Goal: Transaction & Acquisition: Purchase product/service

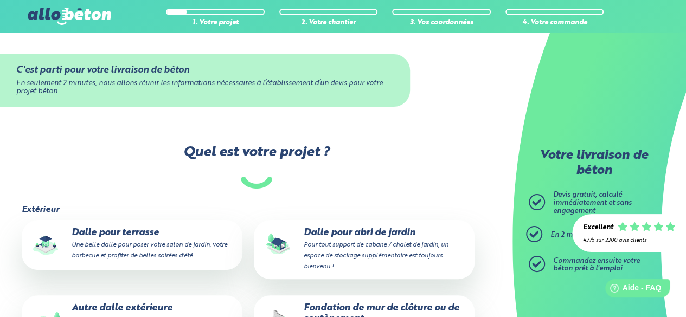
click at [331, 244] on small "Pour tout support de cabane / chalet de jardin, un espace de stockage supplémen…" at bounding box center [376, 256] width 145 height 28
click at [0, 0] on input "Dalle pour abri de jardin Pour tout support de cabane / chalet de jardin, un es…" at bounding box center [0, 0] width 0 height 0
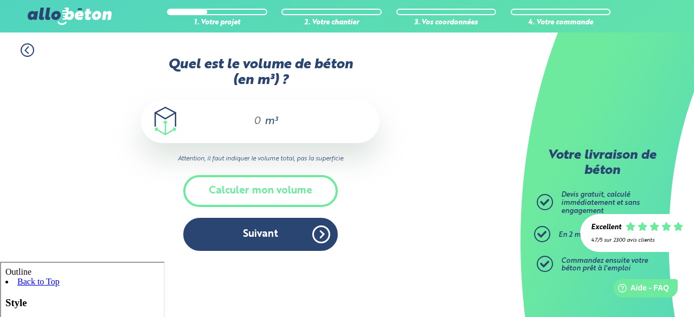
click at [276, 143] on div "m³" at bounding box center [260, 121] width 239 height 43
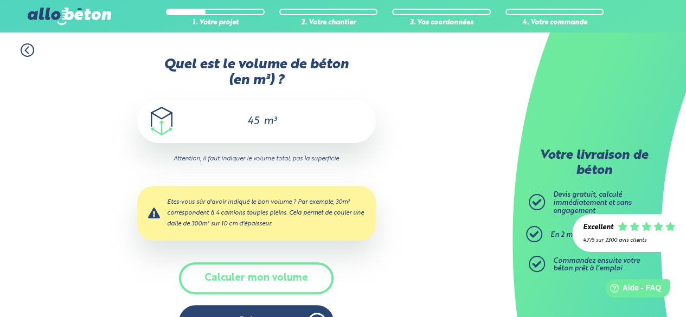
type input "4"
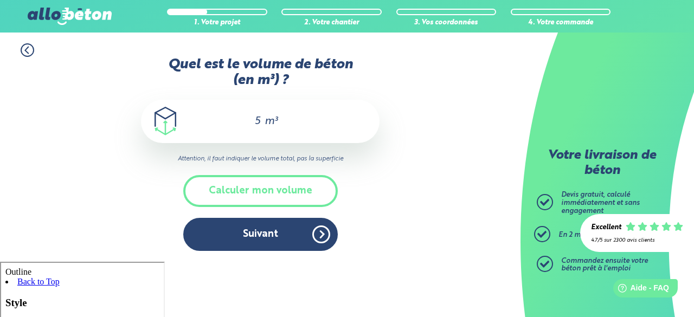
type input "5"
click at [360, 143] on div "5 m³" at bounding box center [260, 121] width 239 height 43
drag, startPoint x: 343, startPoint y: 186, endPoint x: 340, endPoint y: 190, distance: 5.8
click at [342, 188] on div "Quel est le volume de béton (en m³) ? 5 m³ Attention, il faut indiquer le volum…" at bounding box center [260, 159] width 239 height 205
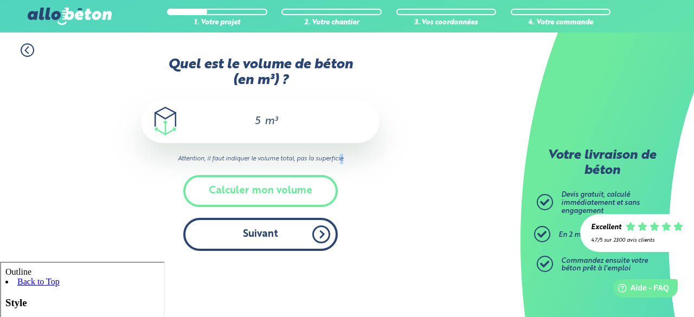
click at [306, 251] on button "Suivant" at bounding box center [260, 234] width 155 height 33
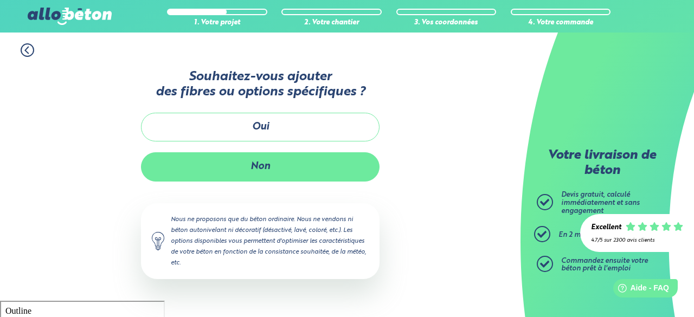
click at [282, 168] on button "Non" at bounding box center [260, 166] width 239 height 29
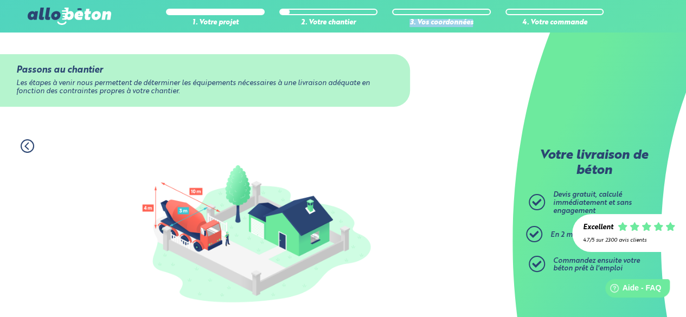
drag, startPoint x: 594, startPoint y: 13, endPoint x: 405, endPoint y: 9, distance: 189.4
click at [405, 9] on div "1. Votre projet 2. Votre chantier 3. Vos coordonnées 4. Votre commande" at bounding box center [385, 16] width 438 height 21
click at [471, 58] on div "Passons au chantier Les étapes à venir nous permettent de déterminer les équipe…" at bounding box center [256, 81] width 513 height 96
drag, startPoint x: 187, startPoint y: 21, endPoint x: 589, endPoint y: 31, distance: 401.5
click at [589, 31] on div "1. Votre projet 2. Votre chantier 3. Vos coordonnées 4. Votre commande 09 72 55…" at bounding box center [343, 16] width 686 height 33
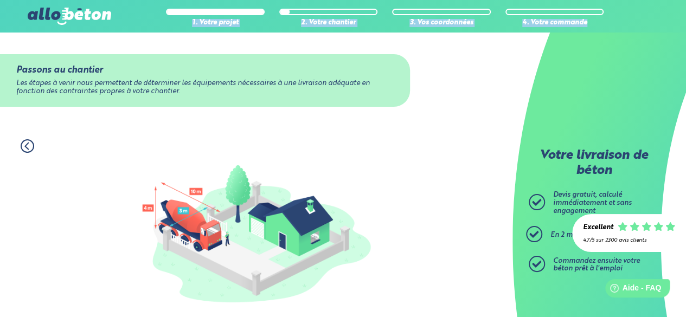
click at [460, 96] on div "Passons au chantier Les étapes à venir nous permettent de déterminer les équipe…" at bounding box center [256, 81] width 513 height 96
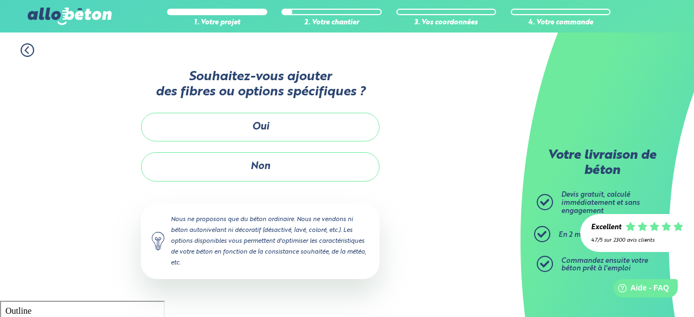
click at [75, 10] on img at bounding box center [70, 16] width 84 height 17
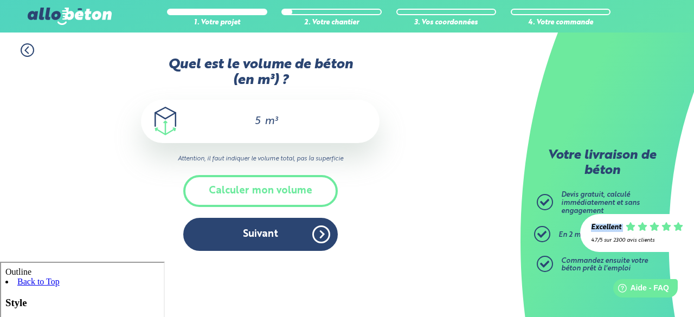
drag, startPoint x: 589, startPoint y: 228, endPoint x: 602, endPoint y: 222, distance: 14.3
click at [670, 229] on div "Excellent 4.7/5 sur 2300 avis clients" at bounding box center [637, 233] width 114 height 38
click at [440, 130] on div "1. Votre projet 2. Votre chantier 3. Vos coordonnées 4. Votre commande Quel est…" at bounding box center [260, 147] width 521 height 229
click at [59, 10] on img at bounding box center [70, 16] width 84 height 17
click at [48, 11] on img at bounding box center [70, 16] width 84 height 17
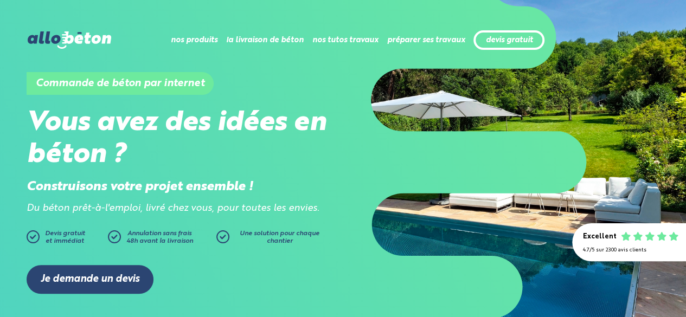
click at [118, 235] on icon at bounding box center [114, 237] width 13 height 13
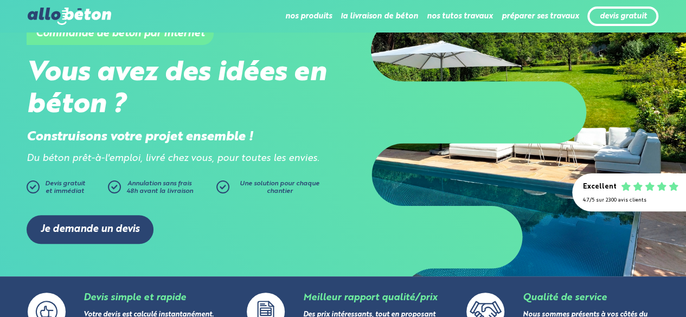
scroll to position [108, 0]
